Goal: Task Accomplishment & Management: Manage account settings

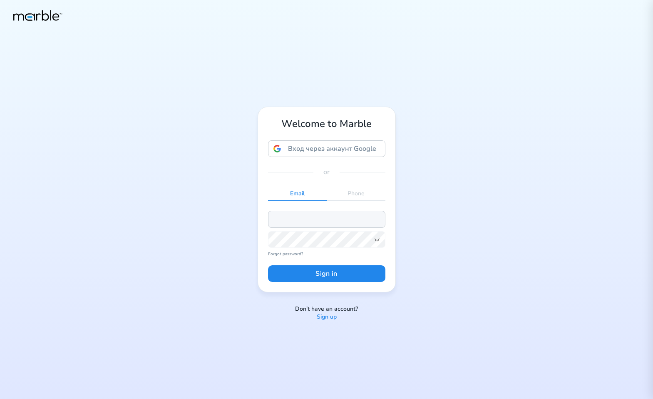
click at [304, 219] on input "email" at bounding box center [326, 219] width 117 height 17
paste input "[EMAIL_ADDRESS][PERSON_NAME][DOMAIN_NAME]"
type input "[EMAIL_ADDRESS][PERSON_NAME][DOMAIN_NAME]"
click at [385, 175] on div "or" at bounding box center [326, 172] width 117 height 10
click at [342, 271] on button "Sign in" at bounding box center [326, 273] width 117 height 17
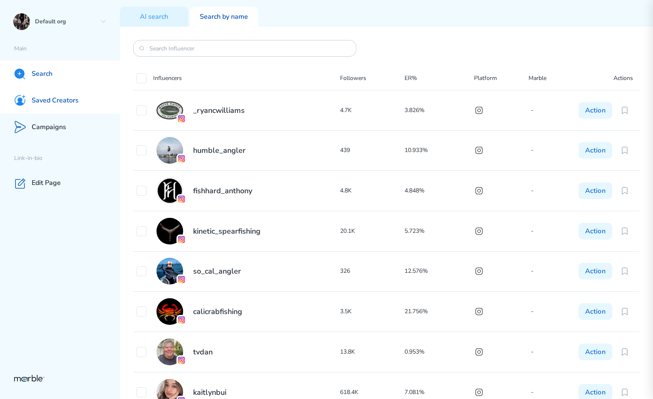
click at [68, 92] on div "Saved Creators" at bounding box center [60, 100] width 120 height 27
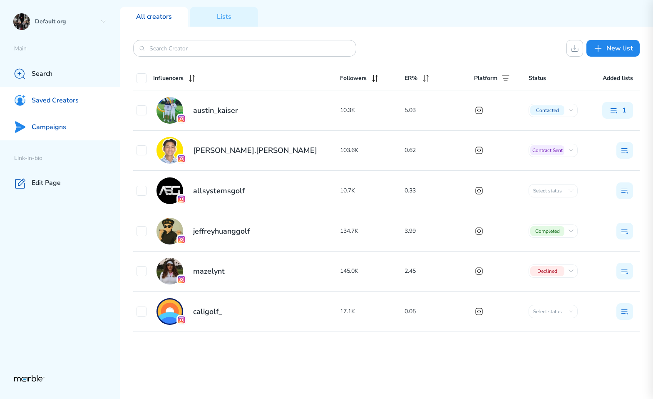
click at [86, 128] on div "Campaigns" at bounding box center [60, 127] width 120 height 27
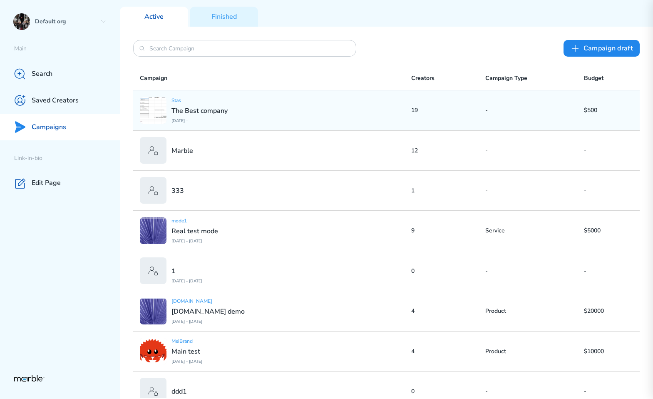
click at [368, 118] on div "Stas The Best company [DATE] -" at bounding box center [276, 110] width 272 height 27
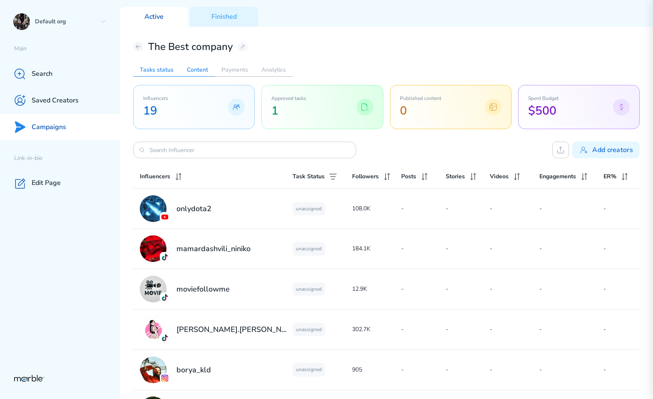
click at [194, 72] on h2 "Content" at bounding box center [197, 69] width 35 height 13
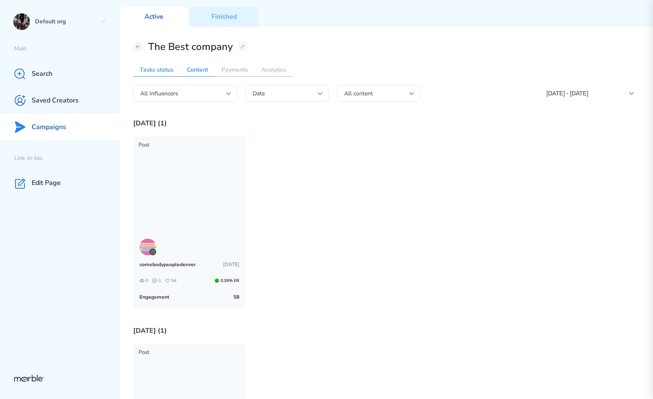
click at [156, 64] on h2 "Tasks status" at bounding box center [156, 69] width 47 height 13
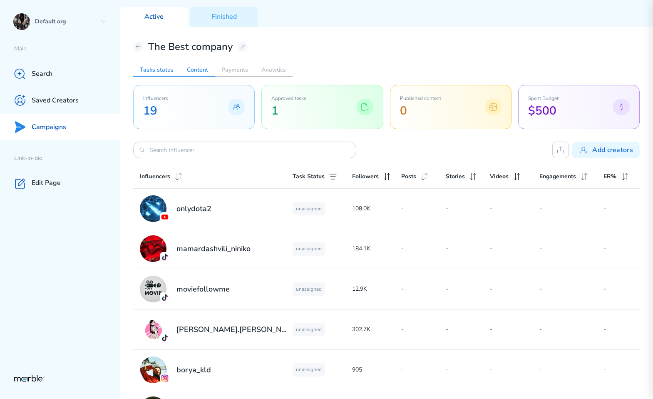
click at [191, 72] on h2 "Content" at bounding box center [197, 69] width 35 height 13
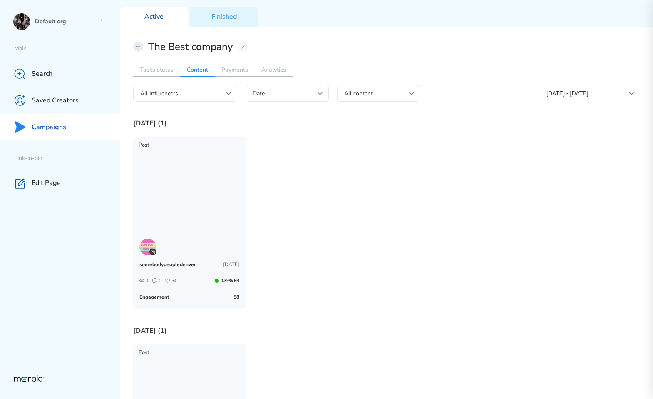
click at [137, 46] on icon at bounding box center [138, 46] width 7 height 7
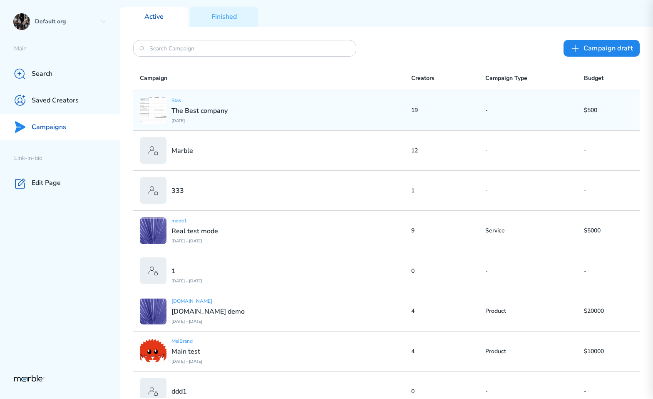
click at [256, 113] on div "Stas The Best company [DATE] -" at bounding box center [276, 110] width 272 height 27
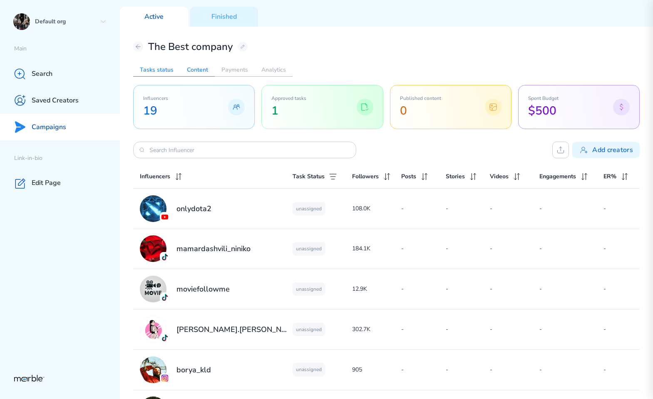
click at [189, 68] on h2 "Content" at bounding box center [197, 69] width 35 height 13
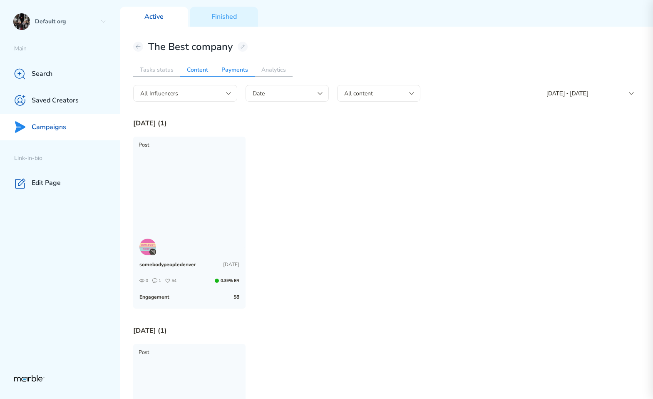
click at [237, 65] on h2 "Payments" at bounding box center [235, 69] width 40 height 13
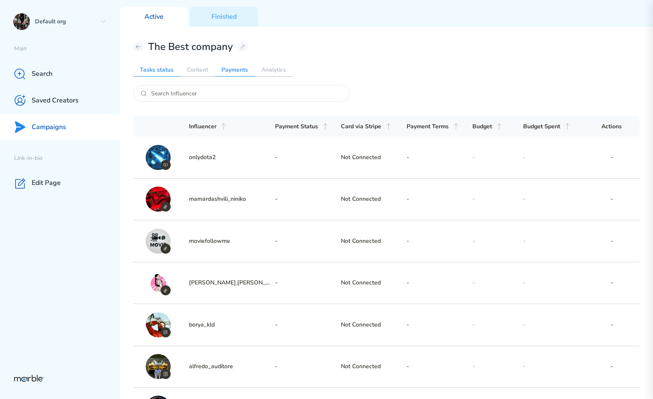
click at [152, 68] on h2 "Tasks status" at bounding box center [156, 69] width 47 height 13
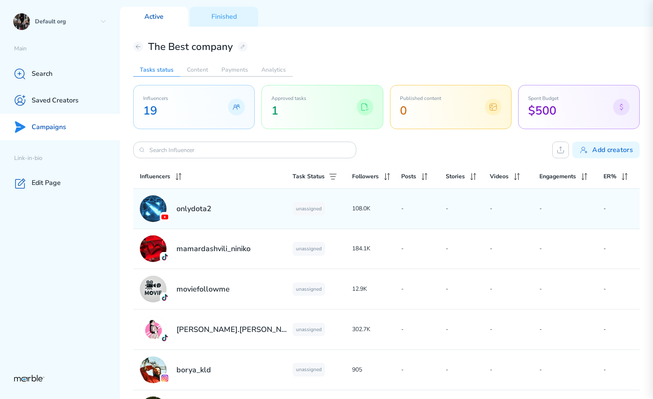
click at [475, 208] on p "-" at bounding box center [468, 209] width 45 height 10
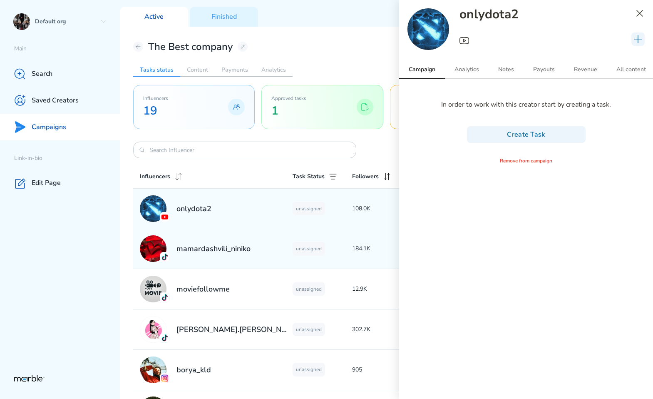
click at [364, 237] on div "mamardashvili_niniko unassigned 184.1K - - - - -" at bounding box center [386, 249] width 507 height 40
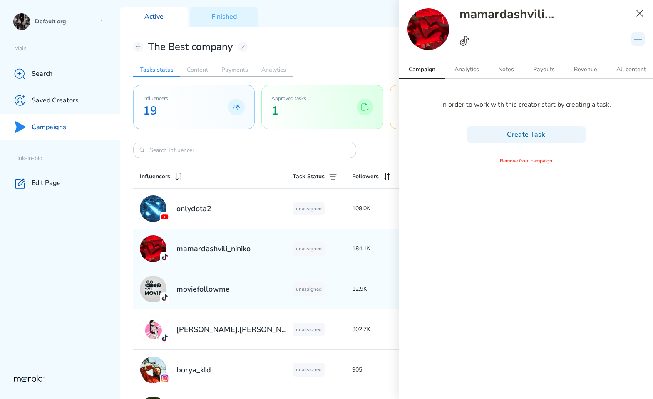
click at [354, 286] on p "12.9K" at bounding box center [377, 289] width 50 height 10
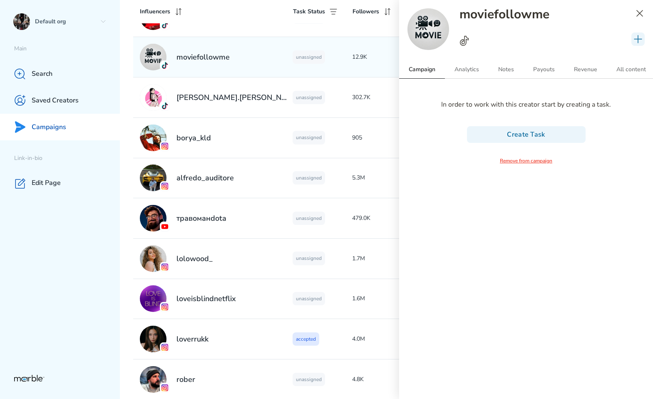
scroll to position [232, 0]
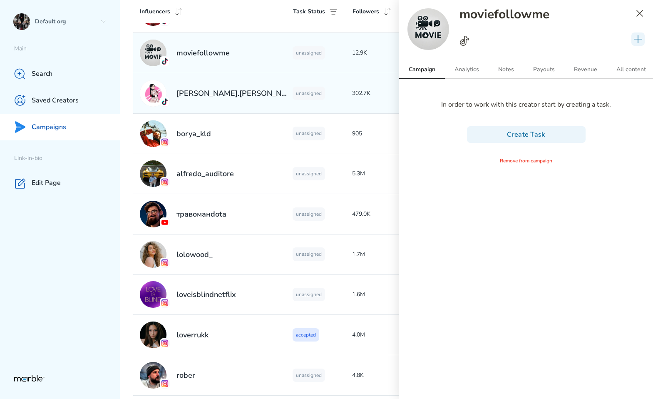
click at [338, 89] on div "unassigned" at bounding box center [322, 93] width 59 height 13
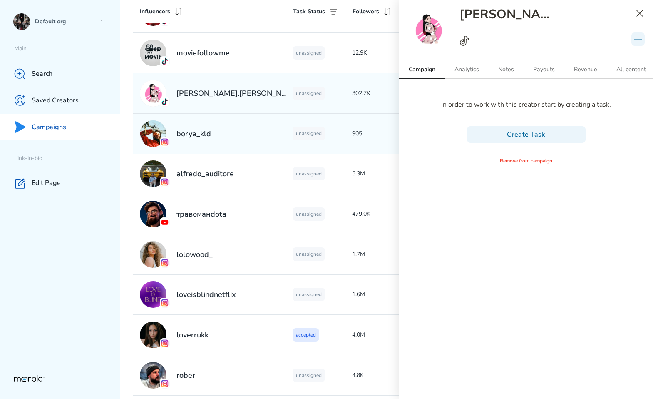
click at [337, 127] on div "unassigned" at bounding box center [322, 133] width 59 height 13
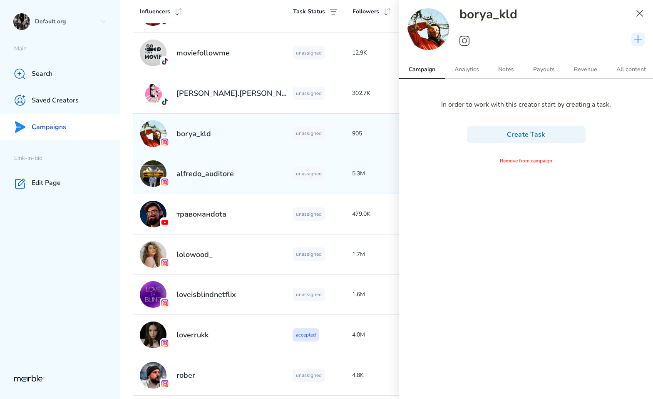
click at [340, 169] on div "unassigned" at bounding box center [322, 173] width 59 height 13
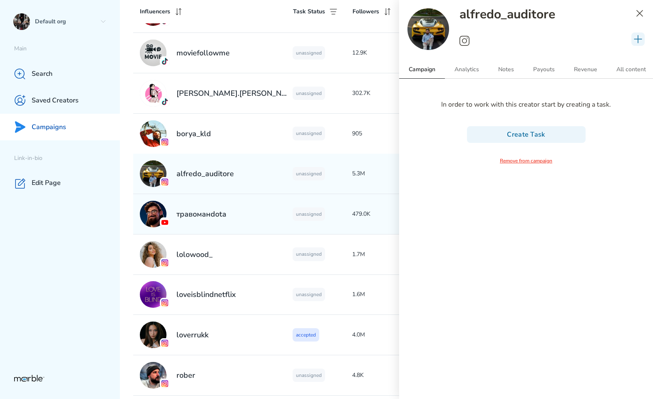
click at [332, 213] on div "unassigned" at bounding box center [322, 213] width 59 height 13
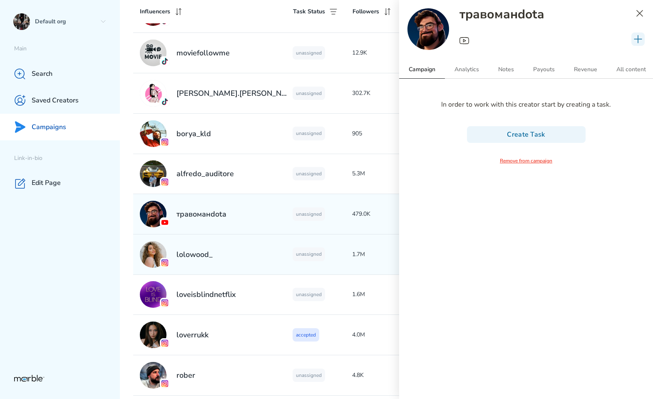
click at [331, 252] on div "unassigned" at bounding box center [322, 253] width 59 height 13
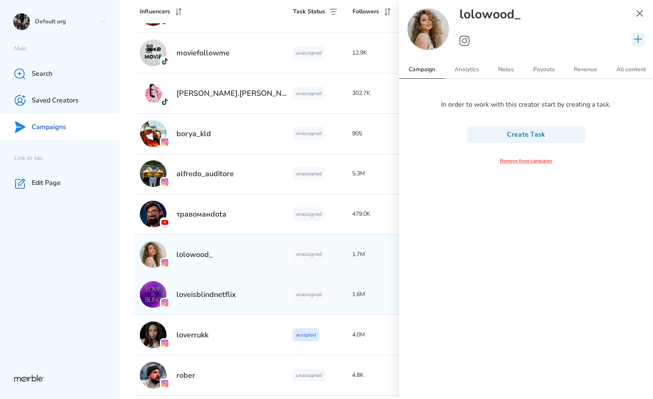
click at [331, 290] on div "unassigned" at bounding box center [322, 294] width 59 height 13
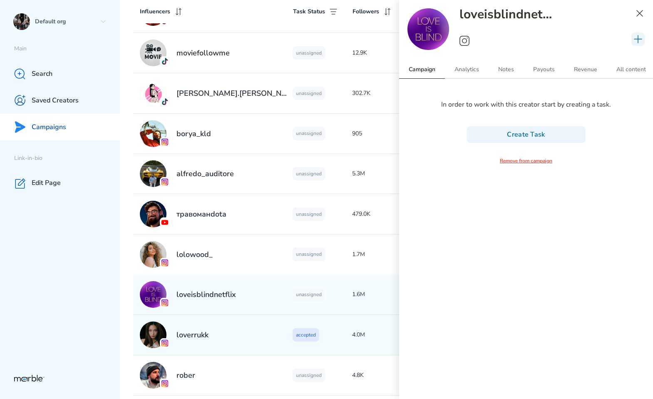
click at [334, 332] on div "accepted" at bounding box center [322, 334] width 59 height 13
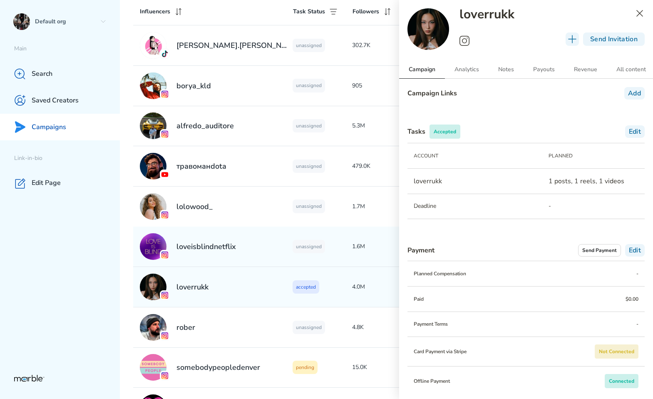
scroll to position [303, 0]
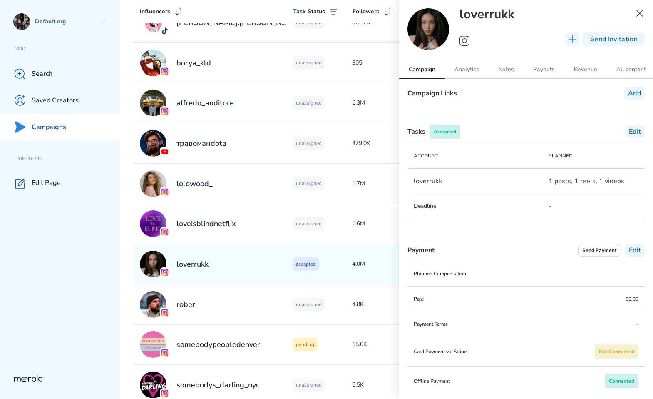
click at [331, 264] on div "accepted" at bounding box center [322, 263] width 59 height 13
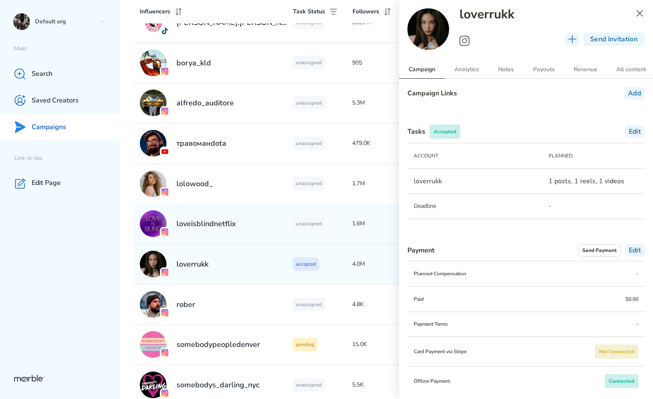
click at [350, 231] on div "loveisblindnetflix unassigned 1.6M - - - - -" at bounding box center [386, 224] width 507 height 40
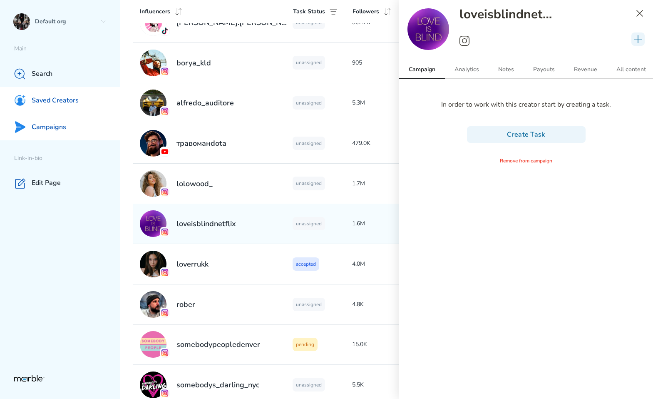
click at [77, 99] on p "Saved Creators" at bounding box center [55, 100] width 47 height 9
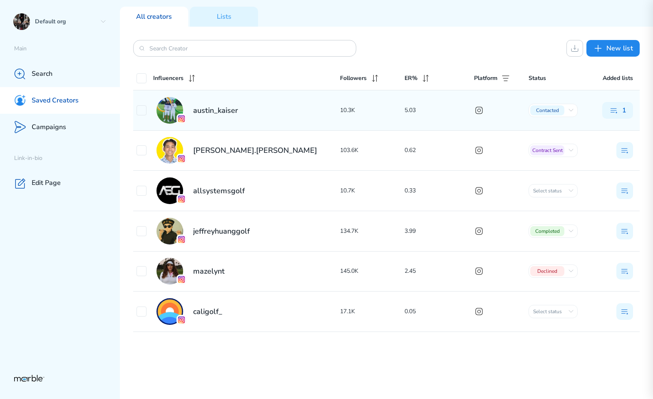
click at [361, 116] on div "austin_kaiser 10.3K 5.03 Contacted Initial сontact Outreached On hold In progre…" at bounding box center [386, 110] width 507 height 40
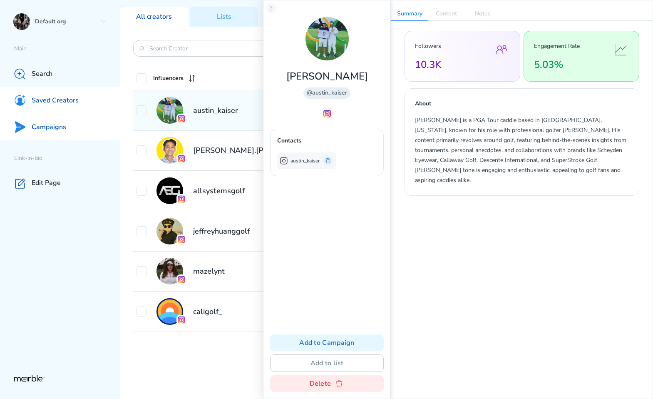
click at [76, 125] on div "Campaigns" at bounding box center [60, 127] width 120 height 27
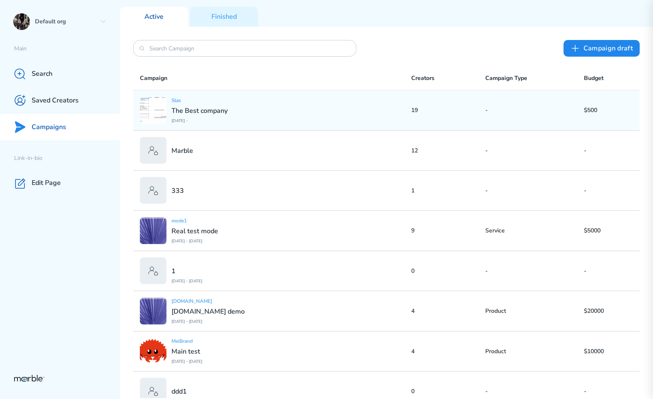
click at [391, 118] on div "Stas The Best company [DATE] -" at bounding box center [276, 110] width 272 height 27
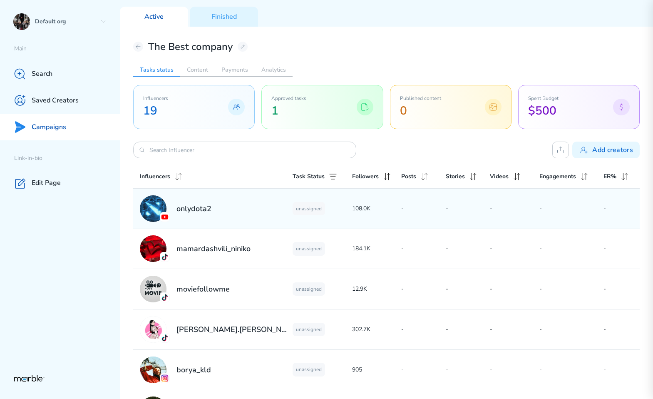
click at [361, 225] on div "onlydota2 unassigned 108.0K - - - - -" at bounding box center [386, 209] width 507 height 40
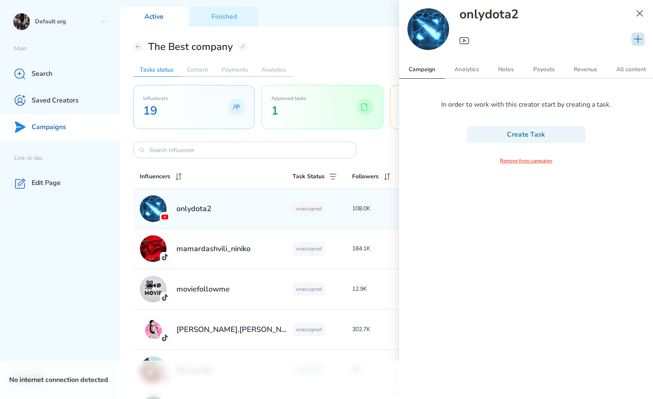
click at [638, 41] on icon at bounding box center [638, 39] width 10 height 10
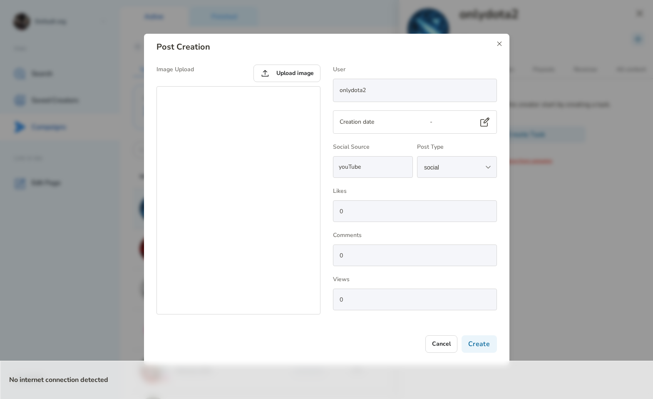
click at [500, 42] on icon at bounding box center [499, 44] width 4 height 4
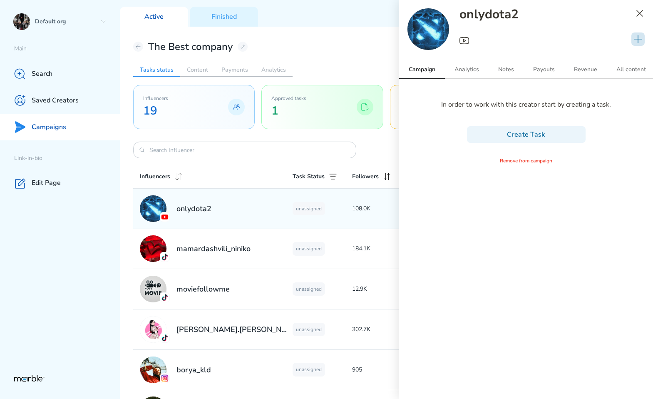
click at [641, 36] on icon at bounding box center [638, 39] width 10 height 10
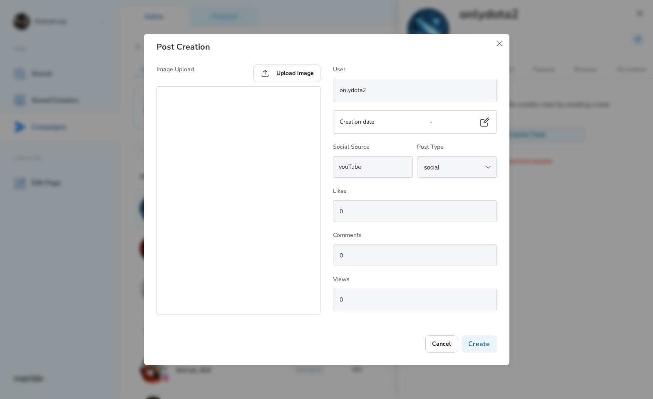
click at [496, 41] on icon at bounding box center [499, 43] width 7 height 7
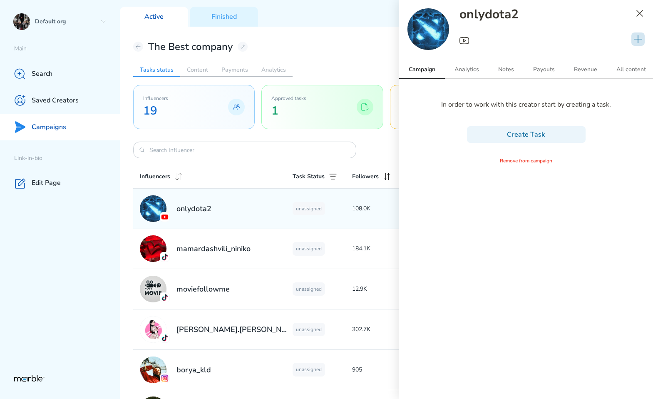
click at [640, 33] on div at bounding box center [638, 38] width 13 height 13
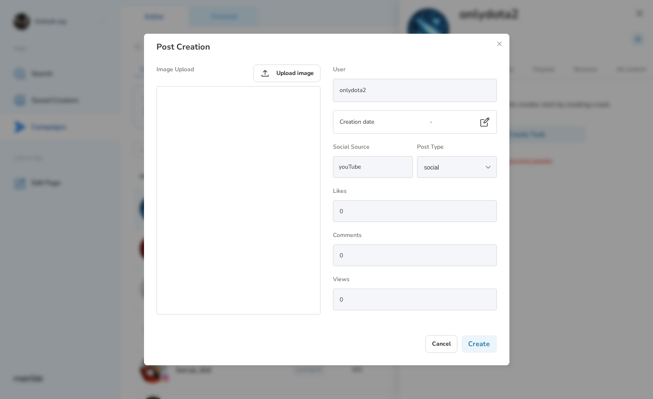
click at [503, 42] on div "Post Creation Image Upload Upload image User onlydota2 Creation date - Social S…" at bounding box center [327, 200] width 366 height 332
click at [498, 44] on icon at bounding box center [499, 43] width 7 height 7
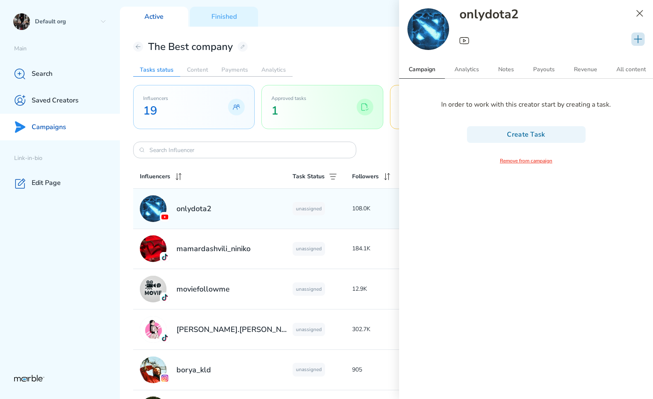
click at [637, 45] on div at bounding box center [638, 38] width 13 height 13
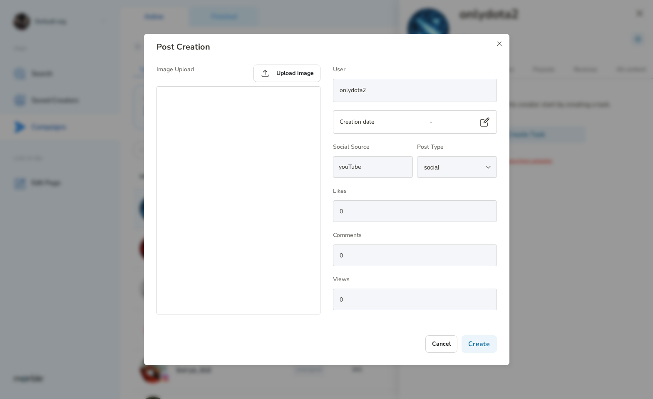
click at [501, 46] on icon at bounding box center [499, 43] width 7 height 7
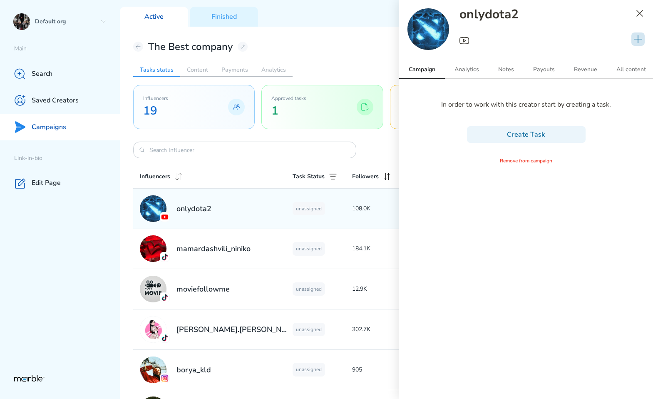
click at [642, 44] on icon at bounding box center [638, 39] width 10 height 10
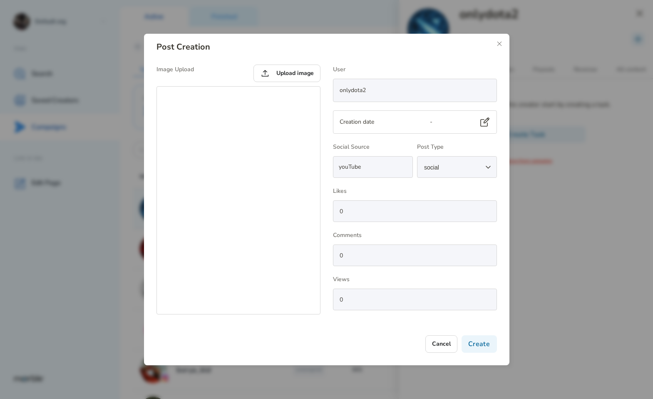
click at [466, 160] on button "social" at bounding box center [457, 167] width 80 height 22
click at [404, 170] on div "youTube" at bounding box center [373, 167] width 80 height 22
click at [386, 170] on div "youTube" at bounding box center [373, 167] width 80 height 22
click at [389, 167] on div "youTube" at bounding box center [373, 167] width 80 height 22
click at [347, 163] on p "youTube" at bounding box center [359, 167] width 41 height 10
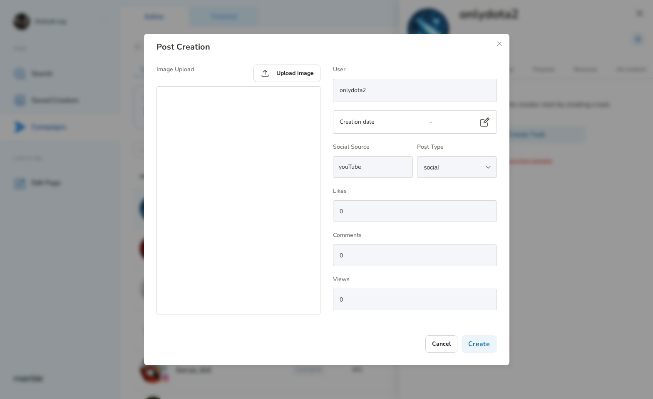
click at [347, 168] on p "youTube" at bounding box center [359, 167] width 41 height 10
click at [369, 163] on p "youTube" at bounding box center [359, 167] width 41 height 10
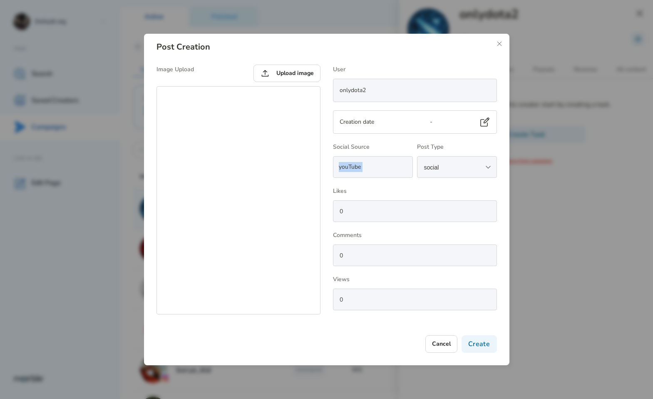
click at [369, 163] on p "youTube" at bounding box center [359, 167] width 41 height 10
click at [378, 168] on p "youTube" at bounding box center [359, 167] width 41 height 10
drag, startPoint x: 386, startPoint y: 167, endPoint x: 381, endPoint y: 171, distance: 6.8
click at [381, 171] on div "youTube" at bounding box center [373, 167] width 80 height 22
click at [399, 165] on div "youTube" at bounding box center [373, 167] width 80 height 22
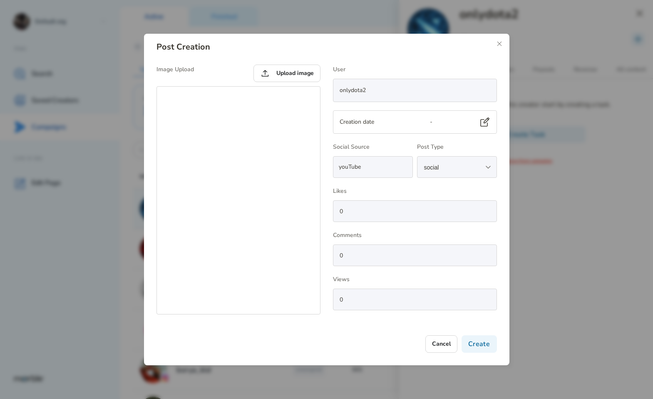
click at [399, 165] on div "youTube" at bounding box center [373, 167] width 80 height 22
click at [500, 45] on icon at bounding box center [499, 43] width 7 height 7
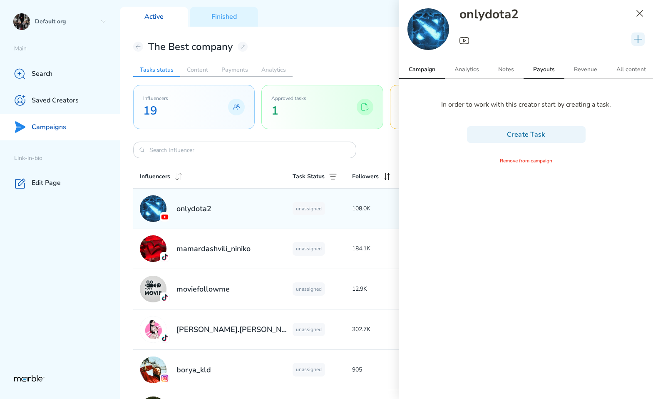
click at [530, 70] on h2 "Payouts" at bounding box center [544, 69] width 41 height 18
click at [545, 105] on p "No payouts detected yet." at bounding box center [526, 105] width 237 height 10
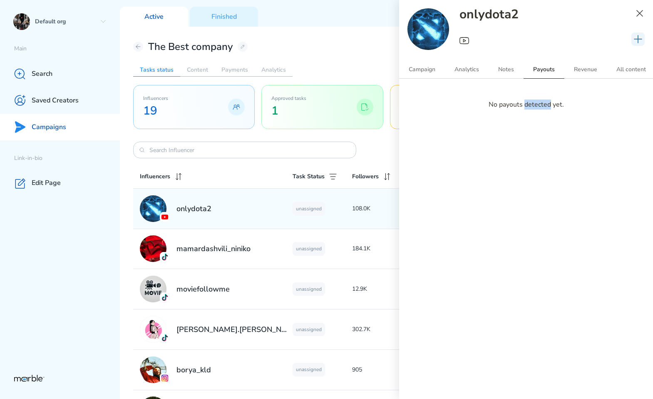
click at [545, 105] on p "No payouts detected yet." at bounding box center [526, 105] width 237 height 10
click at [535, 116] on div "No payouts detected yet." at bounding box center [526, 107] width 254 height 56
click at [585, 67] on h2 "Revenue" at bounding box center [586, 69] width 42 height 18
click at [553, 72] on h2 "Payouts" at bounding box center [544, 69] width 41 height 18
click at [425, 70] on h2 "Campaign" at bounding box center [422, 69] width 46 height 18
